Goal: Find specific page/section: Find specific page/section

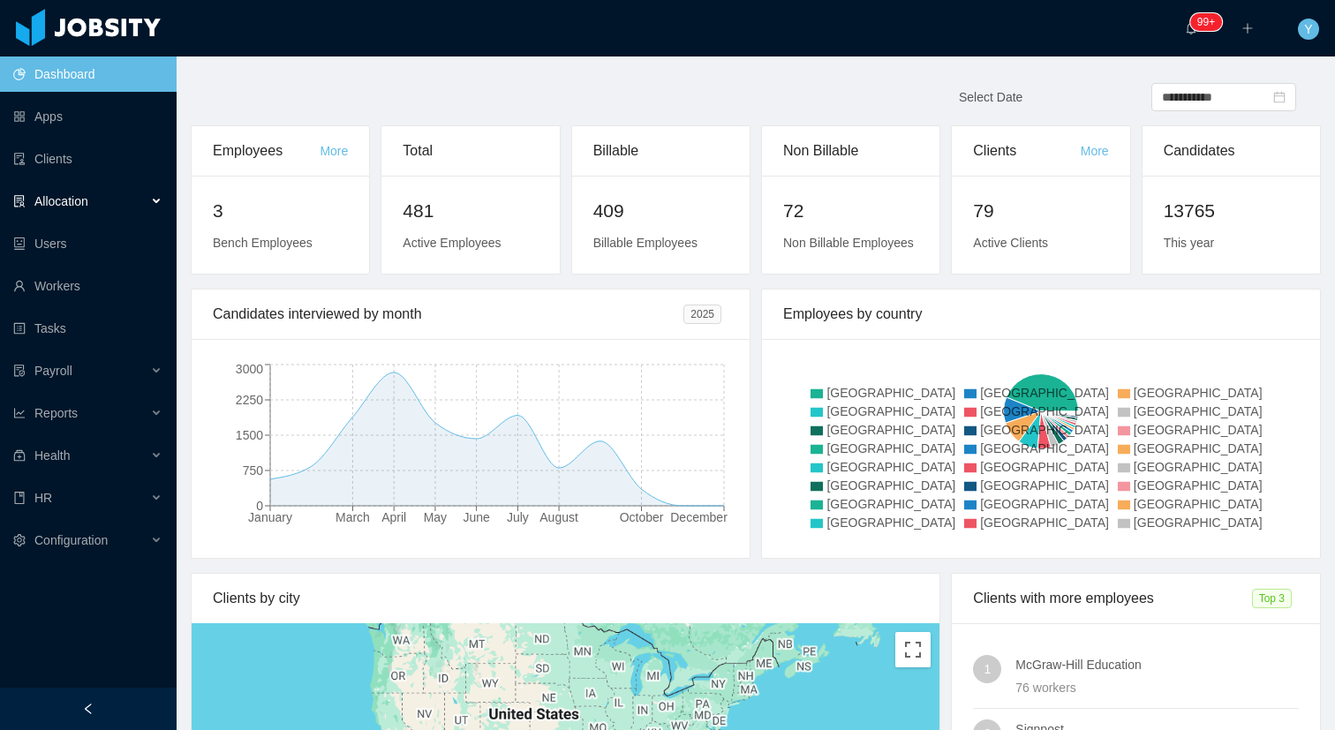
click at [99, 188] on div "Allocation" at bounding box center [88, 201] width 177 height 35
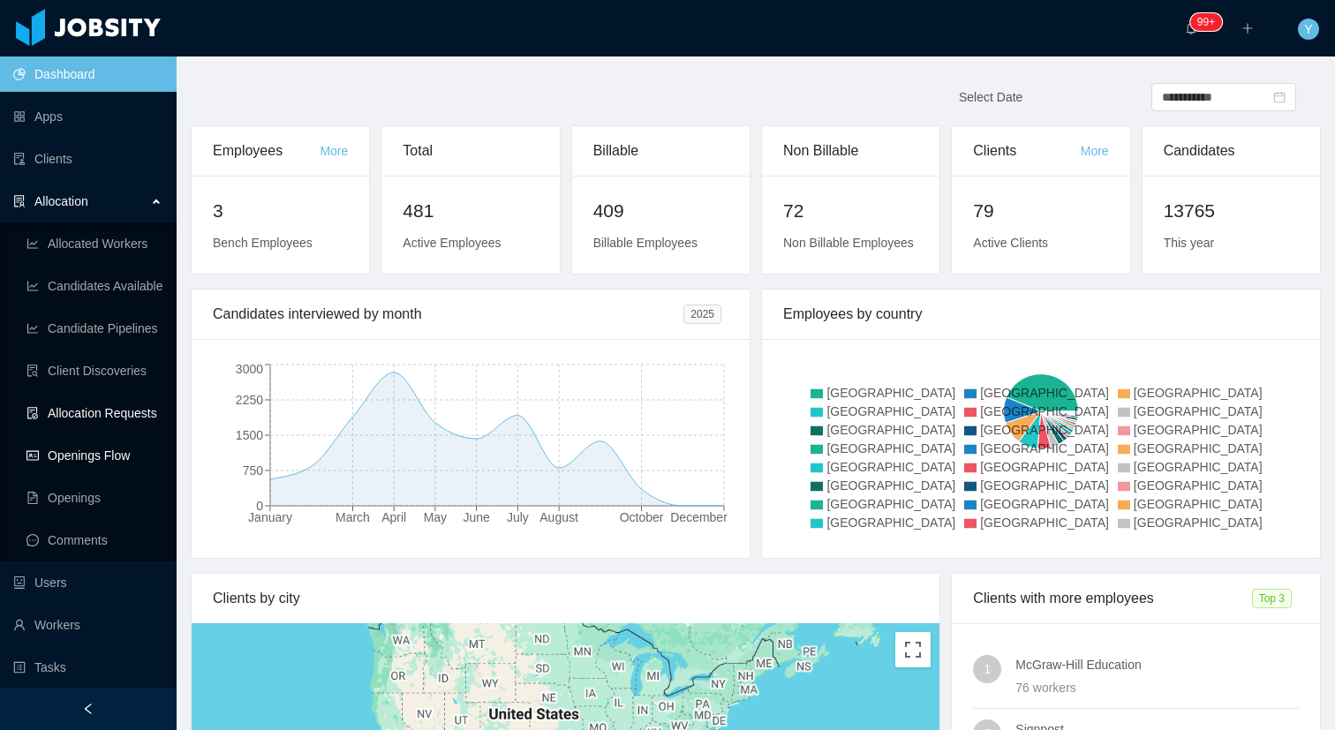
click at [68, 456] on link "Openings Flow" at bounding box center [94, 455] width 136 height 35
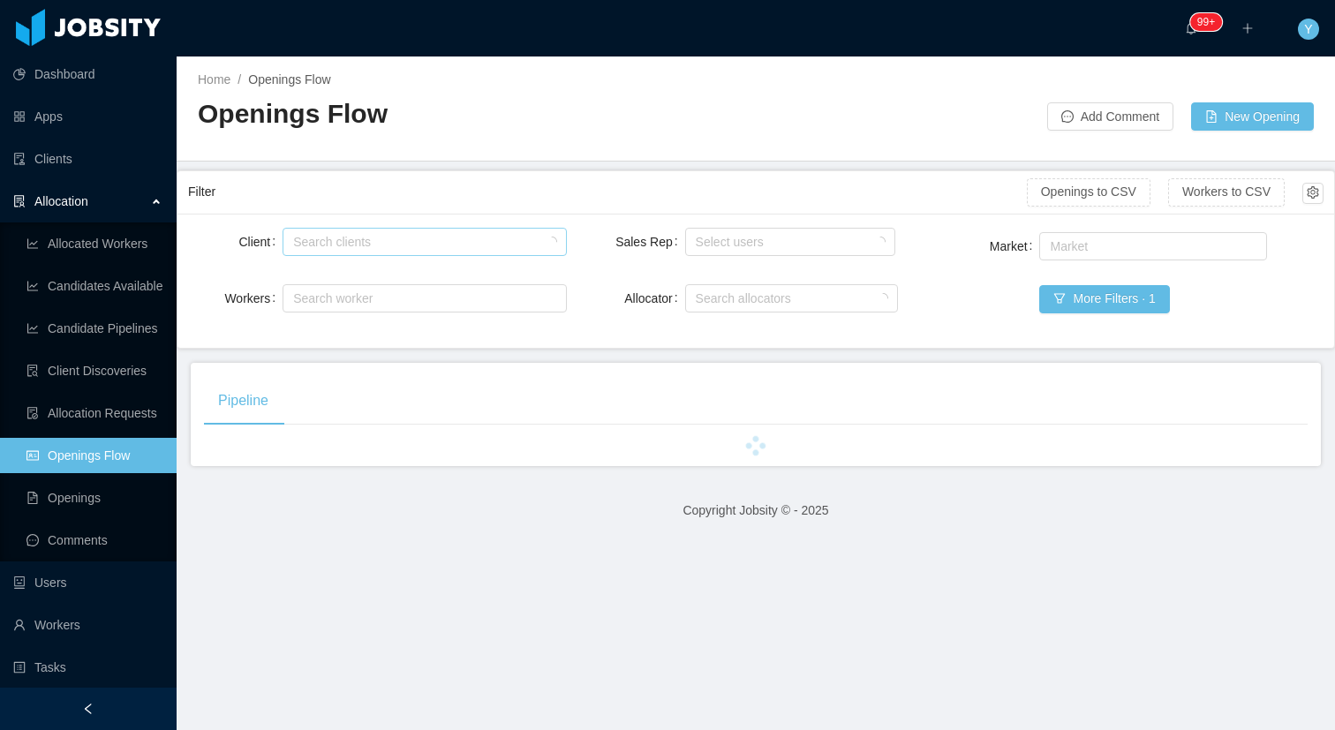
click at [405, 252] on div "Search clients" at bounding box center [421, 242] width 267 height 26
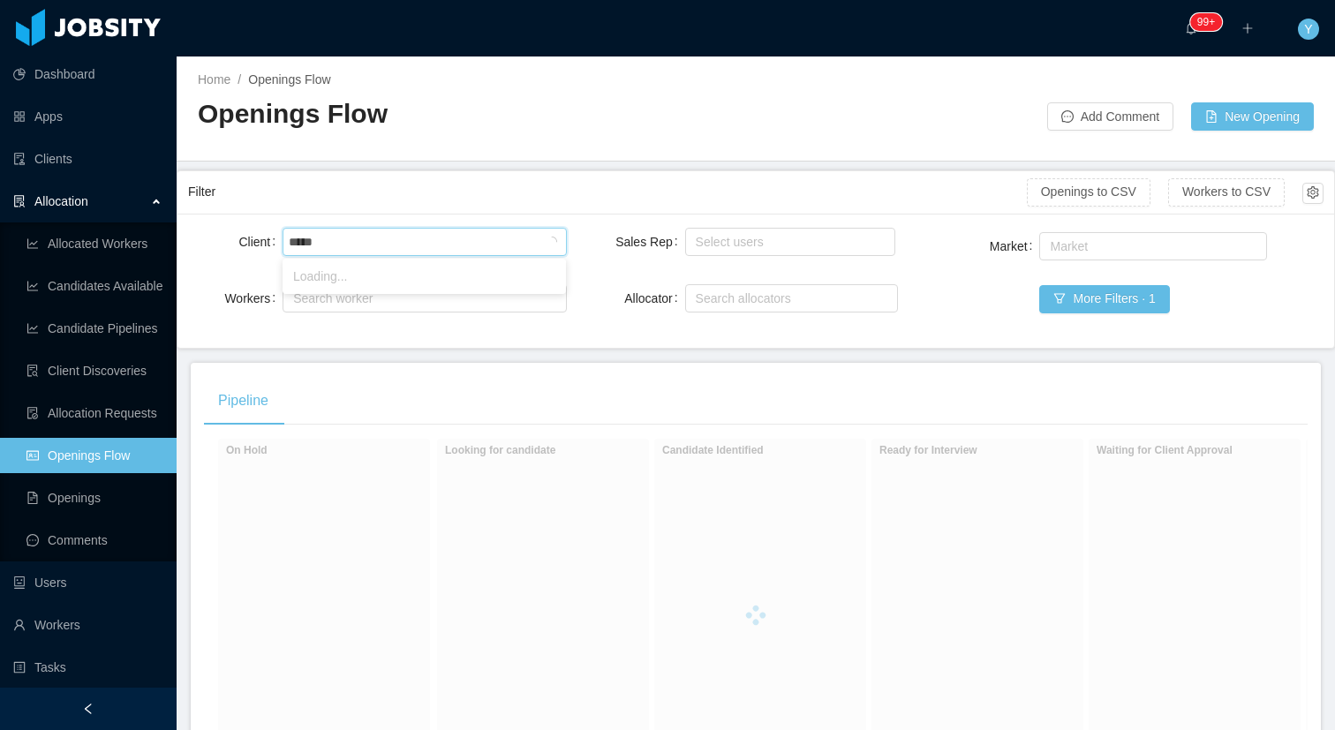
type input "******"
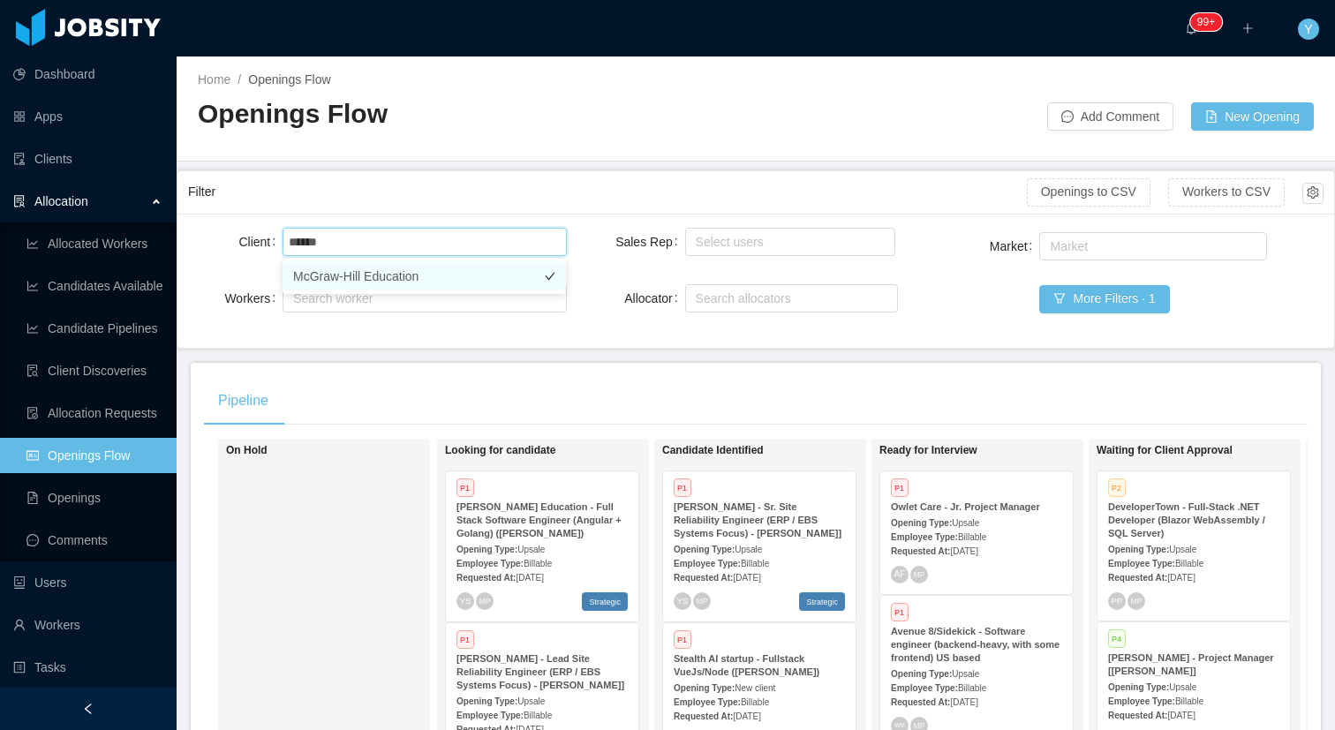
click at [390, 263] on li "McGraw-Hill Education" at bounding box center [424, 276] width 283 height 28
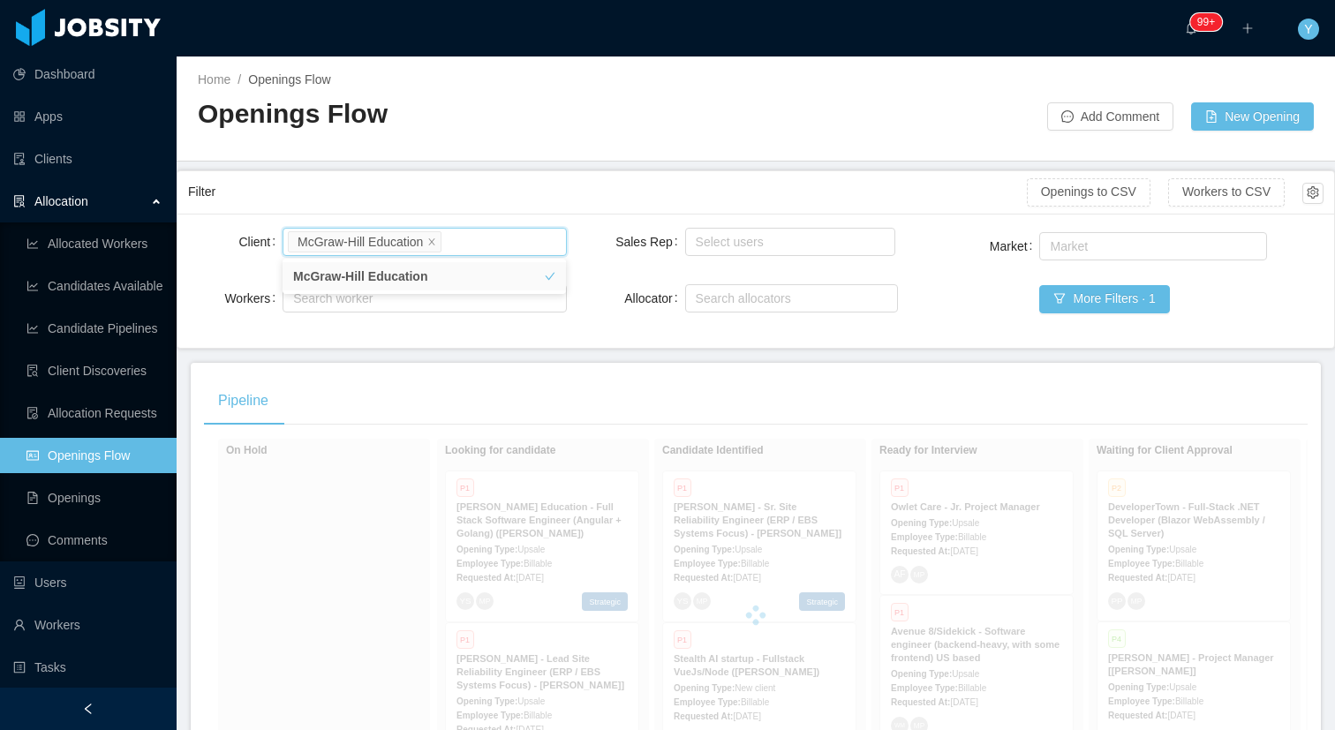
click at [503, 177] on div "Filter" at bounding box center [607, 192] width 839 height 33
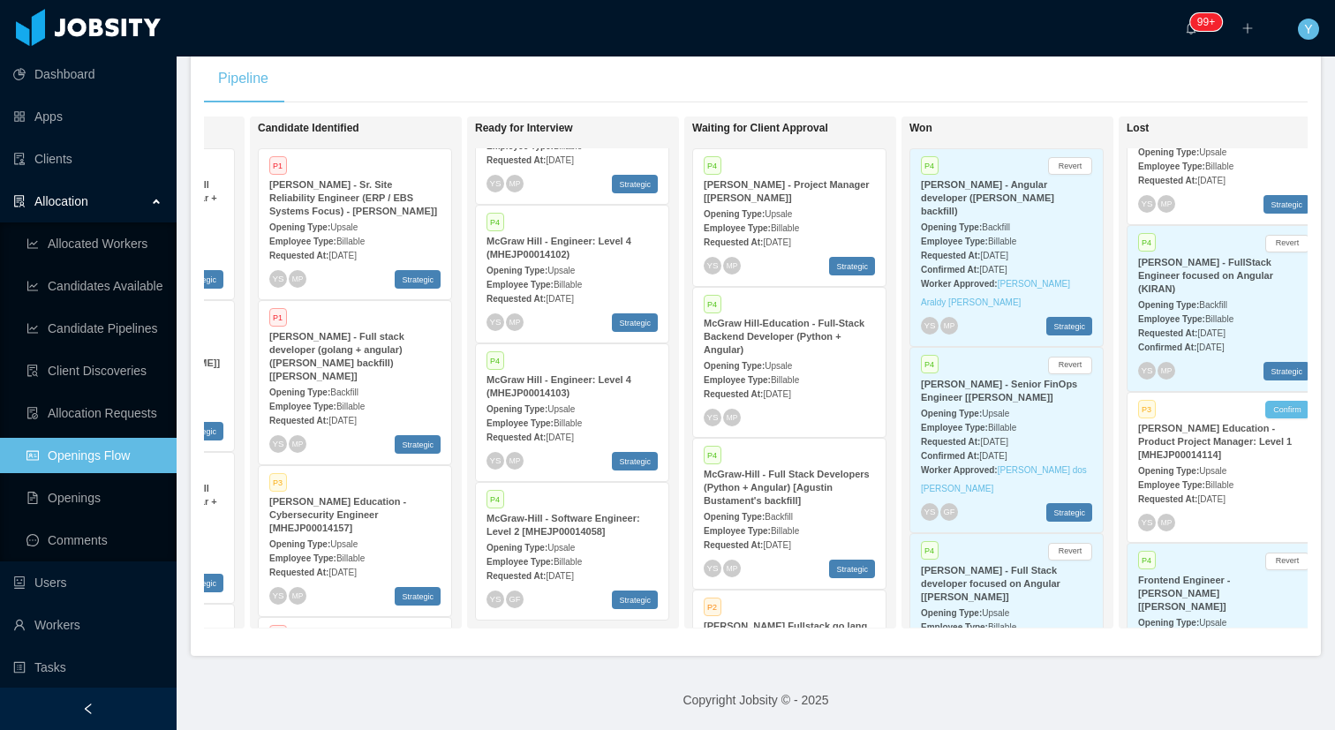
scroll to position [397, 0]
click at [1211, 288] on strong "[PERSON_NAME] - FullStack Engineer focused on Angular (KIRAN)" at bounding box center [1205, 271] width 135 height 37
